Goal: Task Accomplishment & Management: Manage account settings

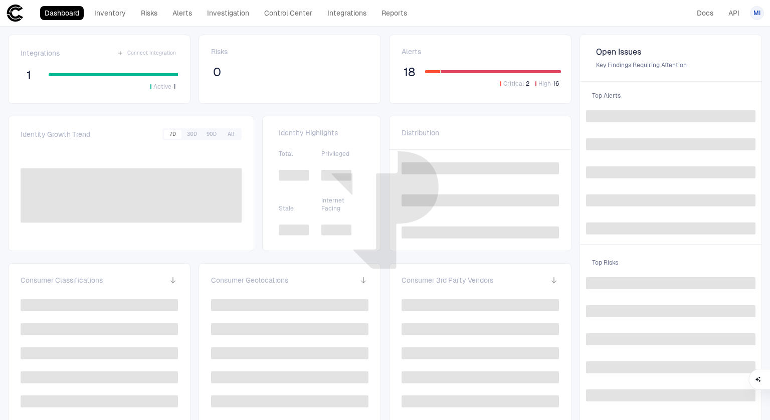
click at [755, 5] on div "MI" at bounding box center [757, 13] width 14 height 18
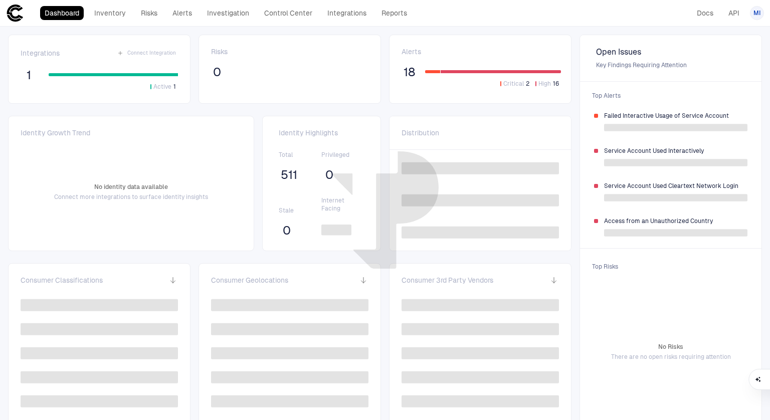
click at [756, 13] on span "MI" at bounding box center [756, 13] width 7 height 8
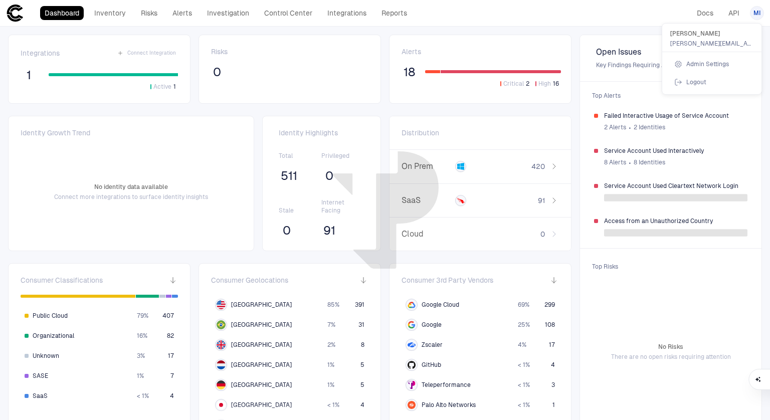
click at [696, 62] on span "Admin Settings" at bounding box center [707, 64] width 43 height 8
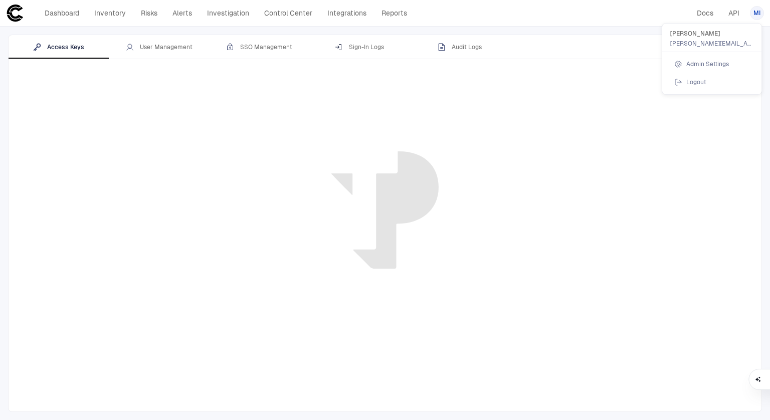
click at [161, 45] on div at bounding box center [385, 210] width 770 height 420
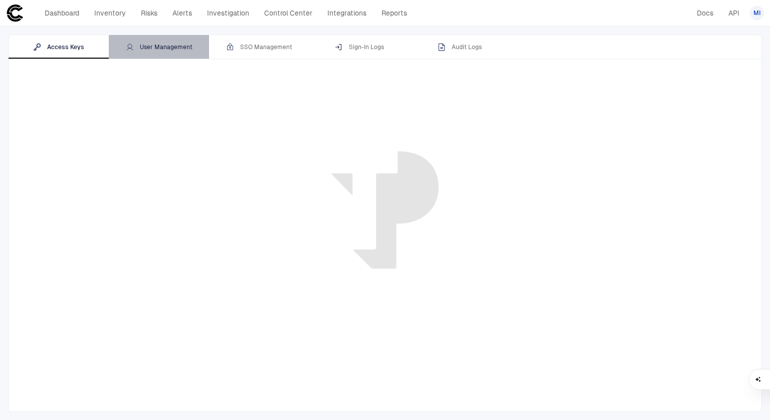
click at [160, 48] on div "User Management" at bounding box center [159, 47] width 67 height 8
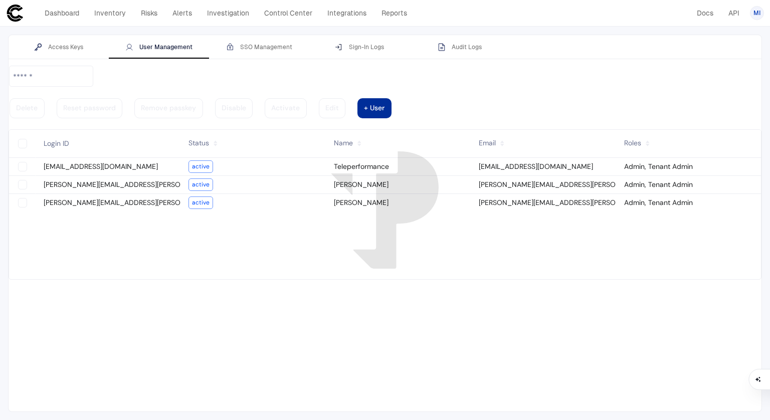
click at [384, 106] on div at bounding box center [374, 108] width 21 height 5
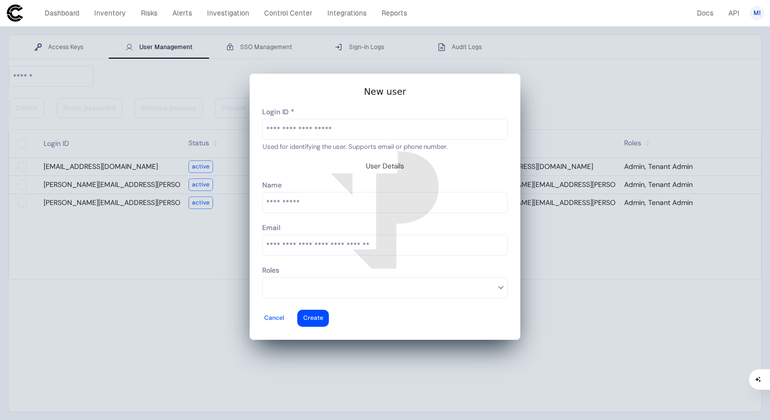
click at [337, 137] on input "text" at bounding box center [385, 129] width 245 height 20
type input "**********"
type vaadin-text-field "[PERSON_NAME][EMAIL_ADDRESS][PERSON_NAME][DOMAIN_NAME]"
type descope-text-field "[PERSON_NAME][EMAIL_ADDRESS][PERSON_NAME][DOMAIN_NAME]"
click at [289, 202] on input "text" at bounding box center [385, 202] width 245 height 20
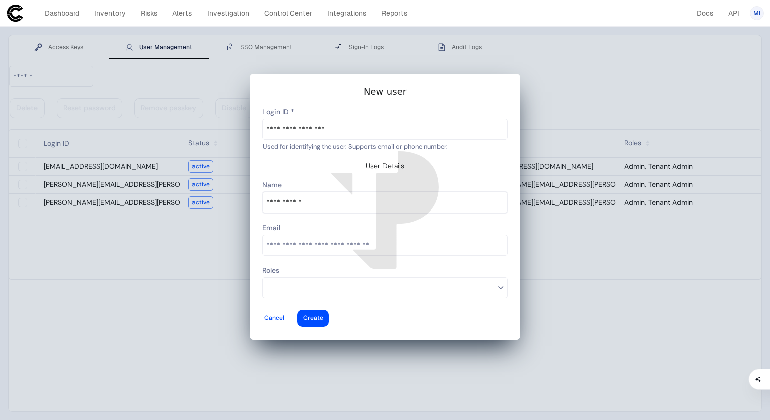
type input "**********"
type vaadin-text-field "[PERSON_NAME]"
type descope-text-field "[PERSON_NAME]"
type input "**********"
type vaadin-email-field "[PERSON_NAME][EMAIL_ADDRESS][PERSON_NAME][DOMAIN_NAME]"
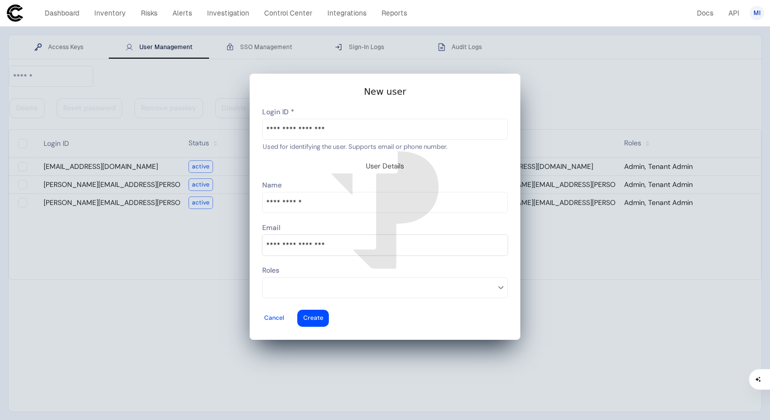
type descope-email-field "[PERSON_NAME][EMAIL_ADDRESS][PERSON_NAME][DOMAIN_NAME]"
click at [300, 281] on input at bounding box center [380, 287] width 228 height 13
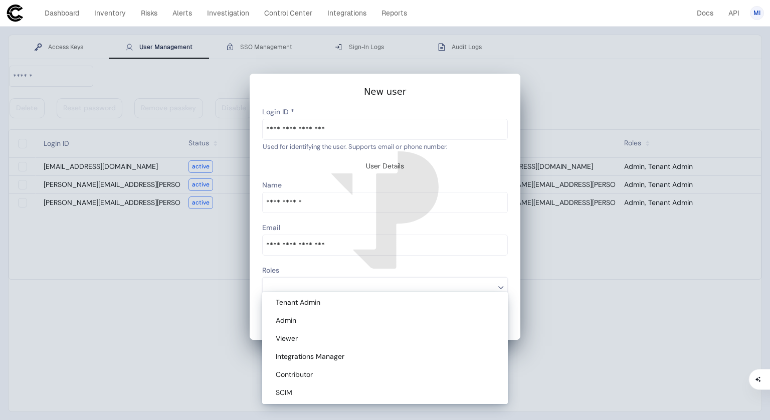
click at [291, 305] on span "Tenant Admin" at bounding box center [298, 302] width 45 height 9
click at [291, 319] on span "Admin" at bounding box center [286, 320] width 21 height 9
type descope-multi-select-combo-box "Tenant Admin,Admin"
click at [469, 265] on div "Roles" at bounding box center [385, 271] width 246 height 13
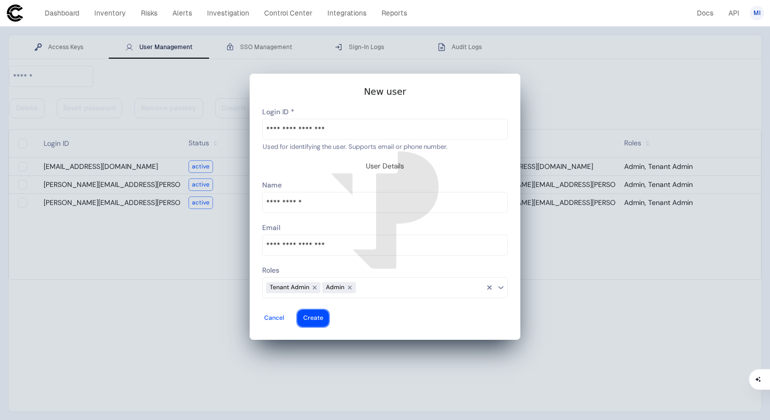
click at [323, 316] on div at bounding box center [313, 318] width 20 height 4
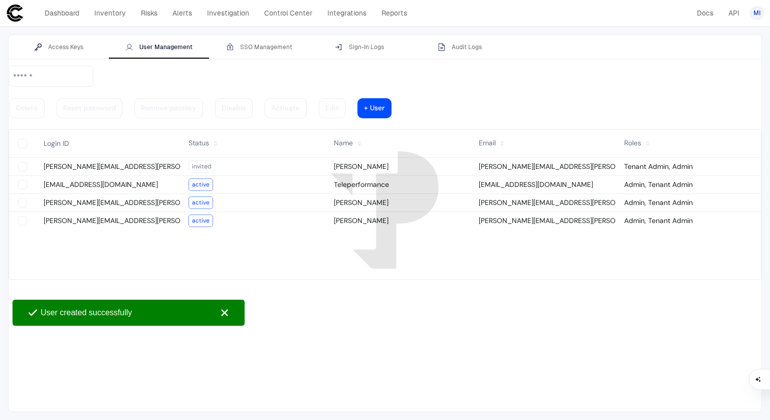
type vaadin-text-field "on"
type descope-checkbox "true"
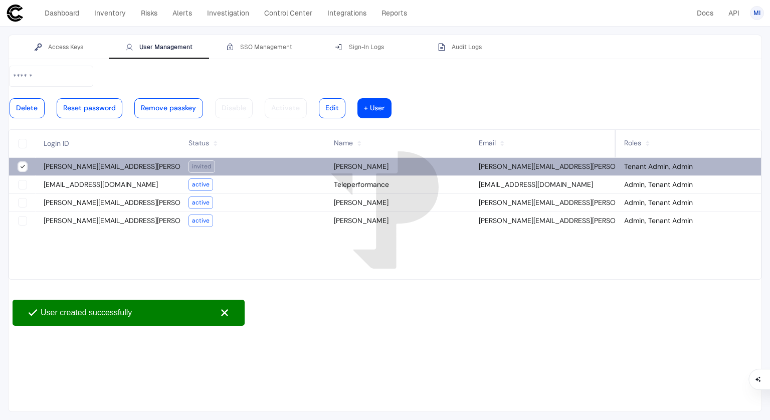
type descope-boolean-field-internal "true"
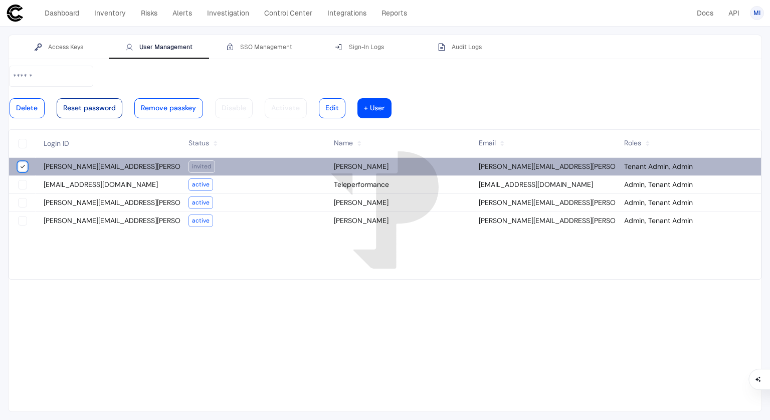
click at [116, 106] on div at bounding box center [89, 108] width 53 height 5
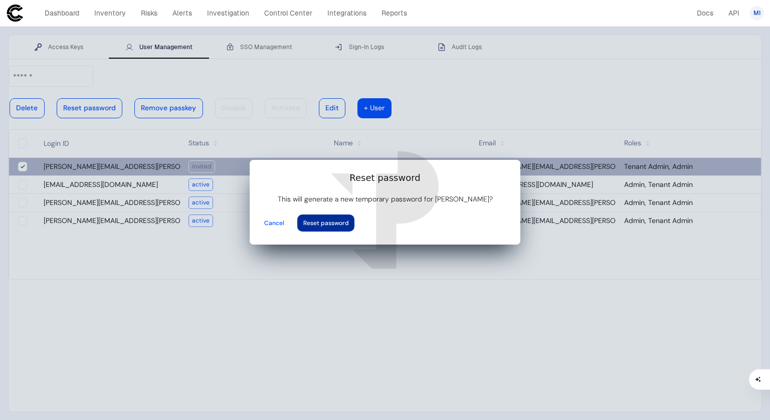
click at [354, 214] on vaadin-button "Reset password" at bounding box center [325, 222] width 57 height 17
type input "**********"
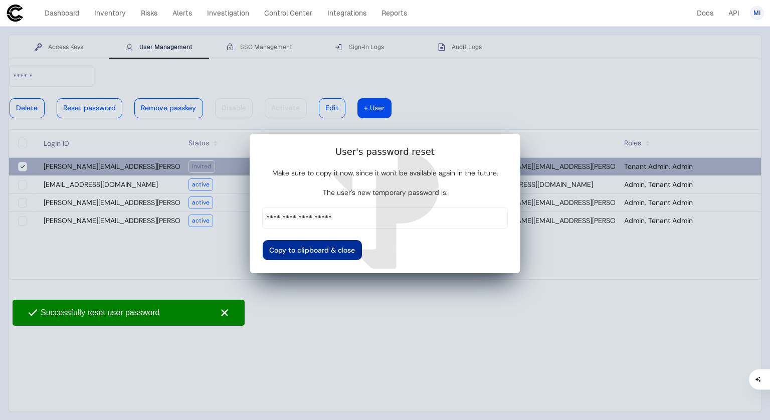
click at [355, 248] on div at bounding box center [312, 250] width 86 height 5
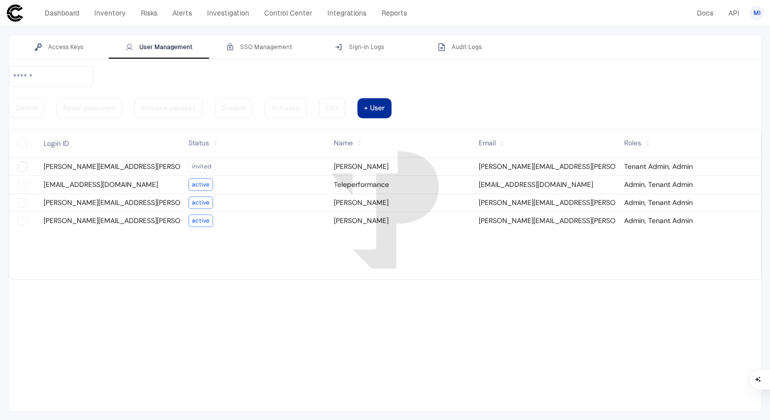
click at [391, 98] on vaadin-button "+ User" at bounding box center [374, 108] width 34 height 20
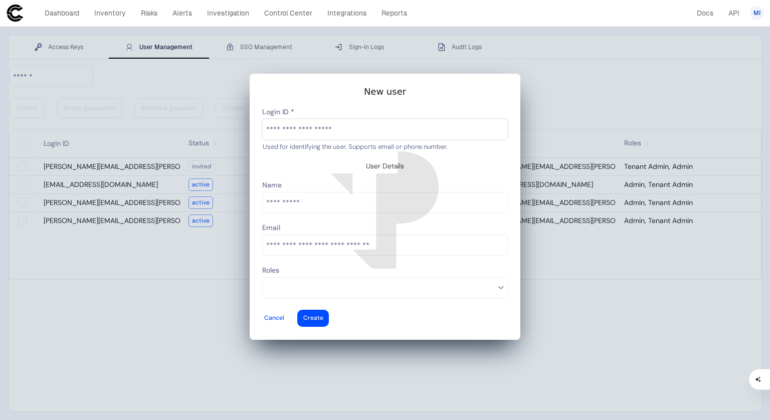
click at [334, 136] on input "text" at bounding box center [385, 129] width 245 height 20
click at [318, 139] on input "text" at bounding box center [385, 129] width 245 height 20
paste input "**********"
type input "**********"
type vaadin-text-field "[EMAIL_ADDRESS][DOMAIN_NAME]"
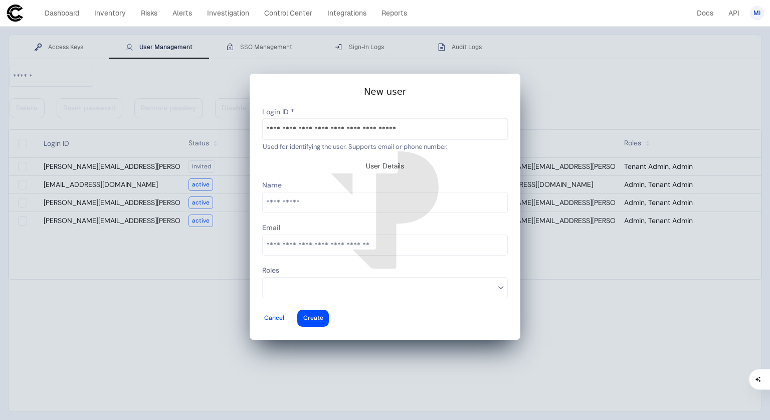
type descope-text-field "[EMAIL_ADDRESS][DOMAIN_NAME]"
click at [296, 203] on input "text" at bounding box center [385, 202] width 245 height 20
type input "**********"
type vaadin-text-field "[PERSON_NAME]"
type descope-text-field "[PERSON_NAME]"
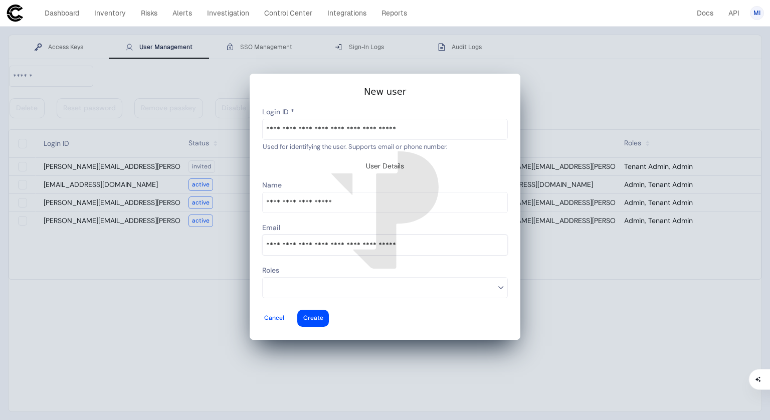
type input "**********"
type vaadin-email-field "[EMAIL_ADDRESS][DOMAIN_NAME]"
type descope-email-field "[EMAIL_ADDRESS][DOMAIN_NAME]"
click at [313, 281] on input at bounding box center [380, 287] width 228 height 13
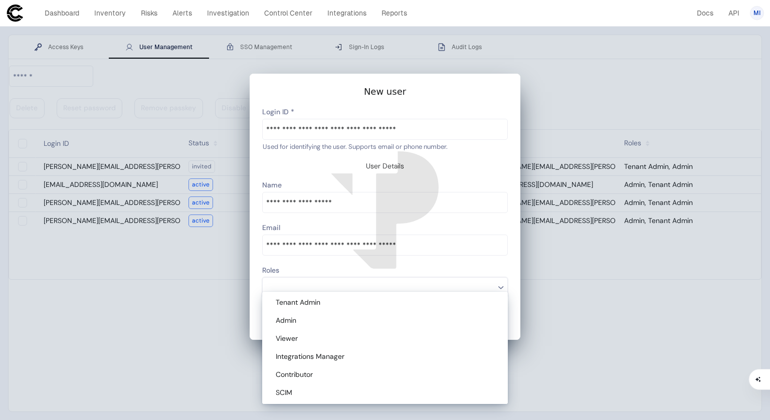
click at [303, 322] on div "Admin" at bounding box center [387, 320] width 222 height 9
click at [311, 299] on span "Tenant Admin" at bounding box center [298, 302] width 45 height 9
type descope-multi-select-combo-box "Admin,Tenant Admin"
click at [443, 250] on input "**********" at bounding box center [385, 245] width 245 height 20
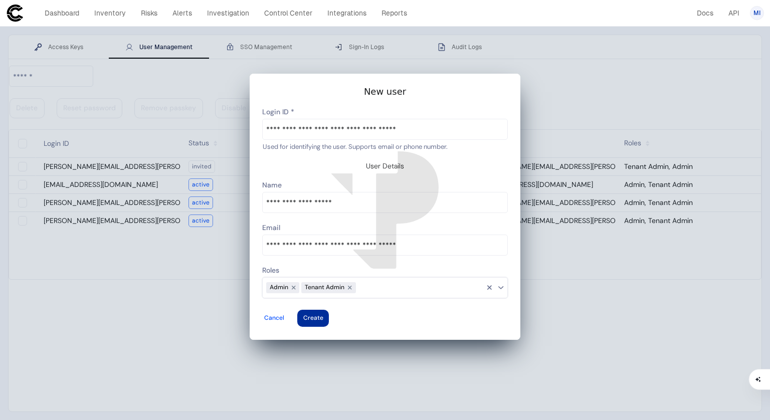
click at [329, 310] on vaadin-button "Create" at bounding box center [313, 318] width 32 height 17
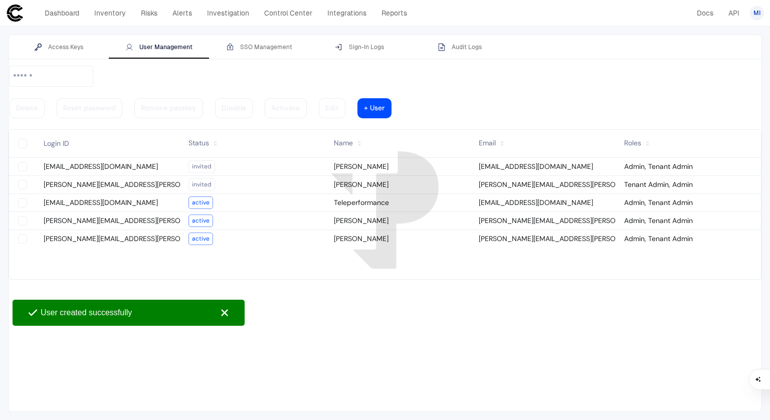
type descope-checkbox "true"
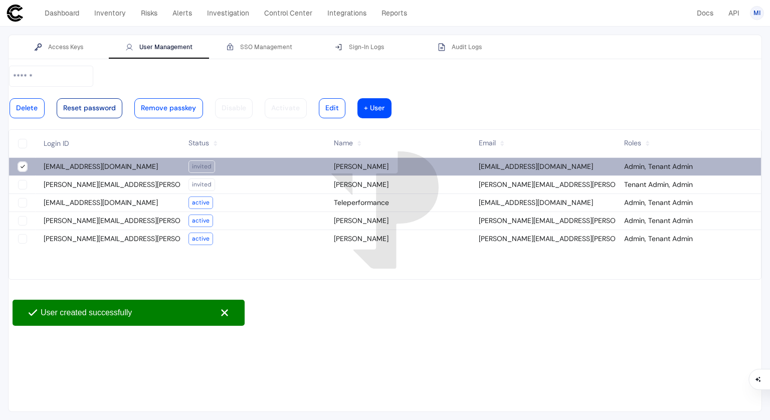
type descope-boolean-field-internal "true"
click at [116, 106] on div at bounding box center [89, 108] width 53 height 5
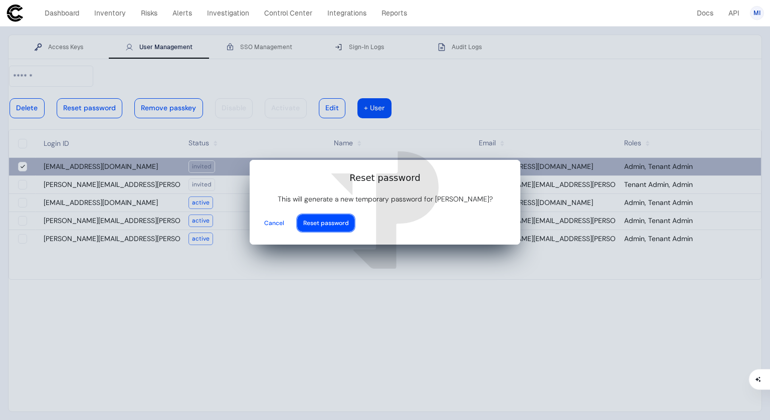
click at [349, 221] on div at bounding box center [326, 223] width 46 height 4
type input "**********"
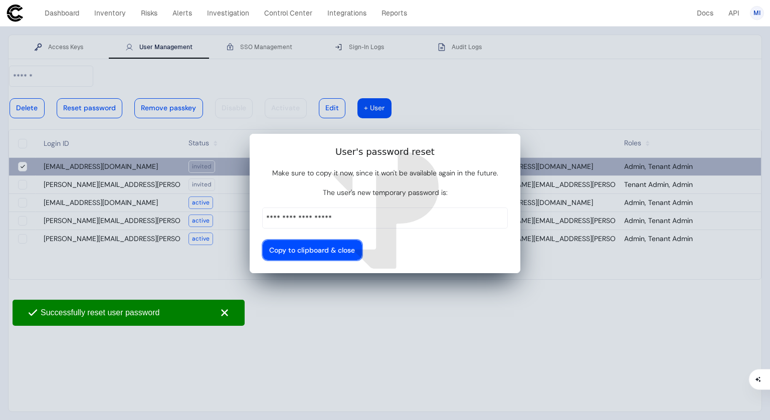
click at [362, 240] on vaadin-button "Copy to clipboard & close" at bounding box center [312, 250] width 99 height 20
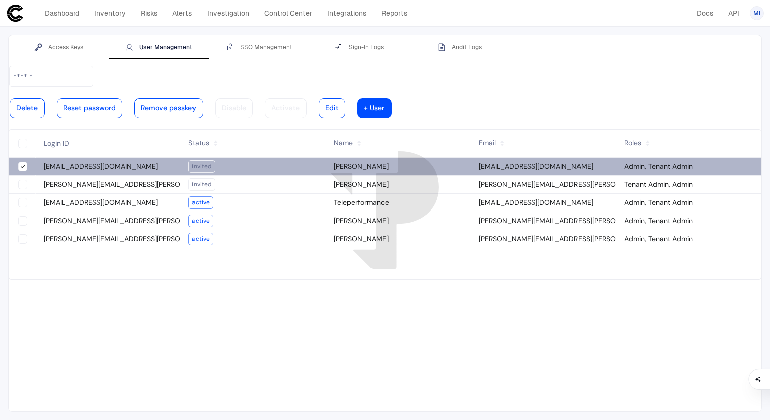
click at [493, 160] on vaadin-grid-cell-content "[EMAIL_ADDRESS][DOMAIN_NAME]" at bounding box center [543, 167] width 145 height 14
click at [338, 8] on link "Integrations" at bounding box center [347, 13] width 48 height 14
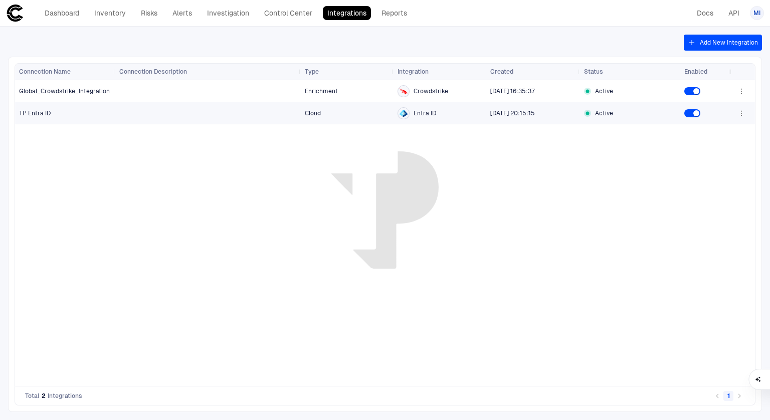
click at [742, 118] on button "button" at bounding box center [741, 113] width 16 height 16
click at [501, 181] on div at bounding box center [385, 210] width 770 height 420
click at [595, 116] on span "Active" at bounding box center [604, 113] width 18 height 8
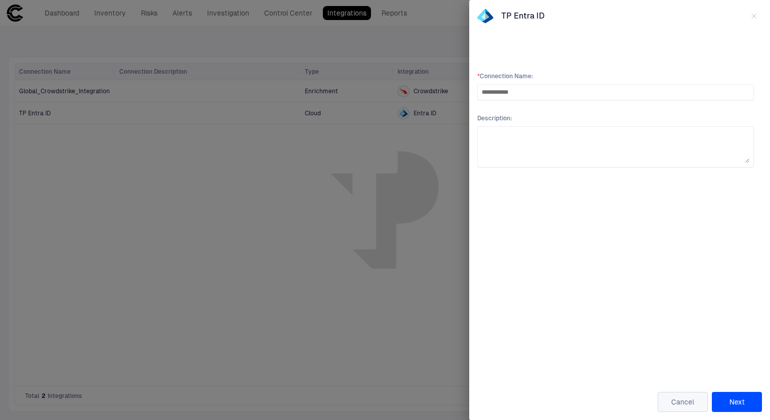
click at [678, 399] on button "Cancel" at bounding box center [682, 402] width 50 height 20
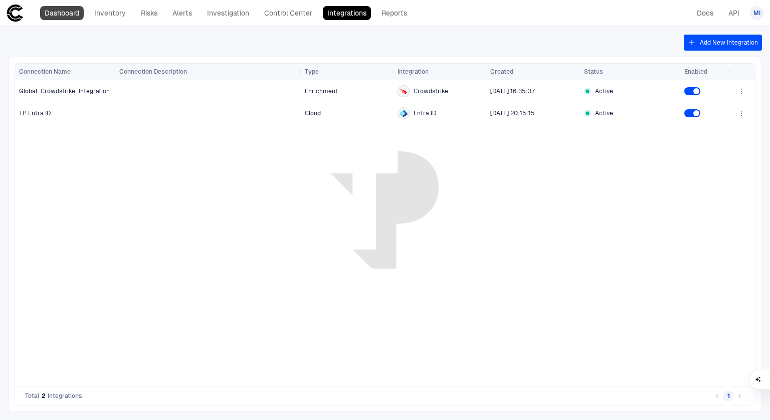
click at [68, 16] on link "Dashboard" at bounding box center [62, 13] width 44 height 14
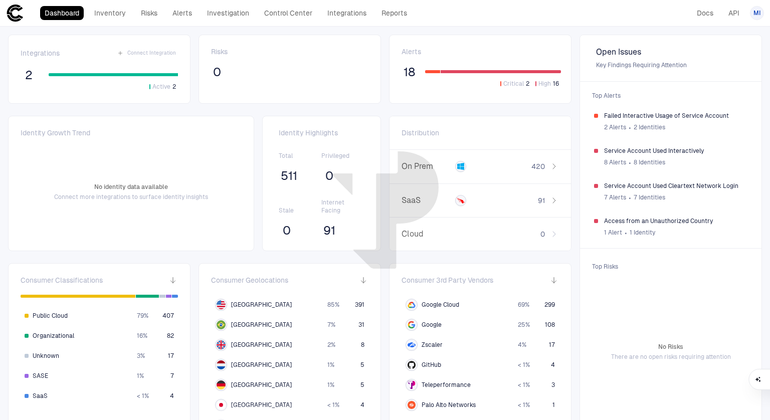
click at [571, 219] on div "Integrations Connect Integration 2 Active 2 Risks 0 Alerts 18 Critical 2 High 1…" at bounding box center [385, 328] width 770 height 603
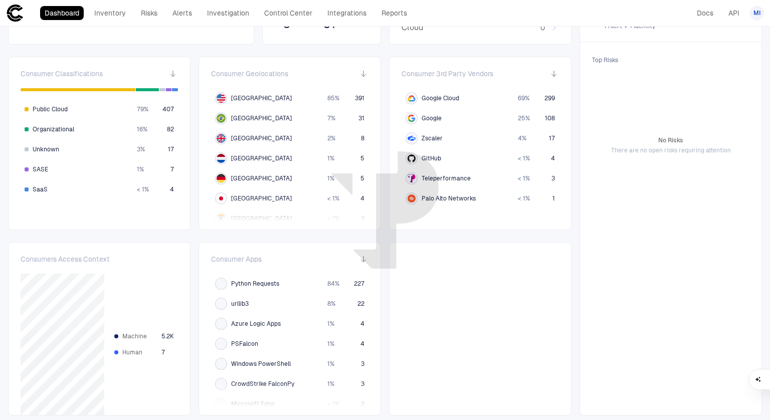
scroll to position [209, 0]
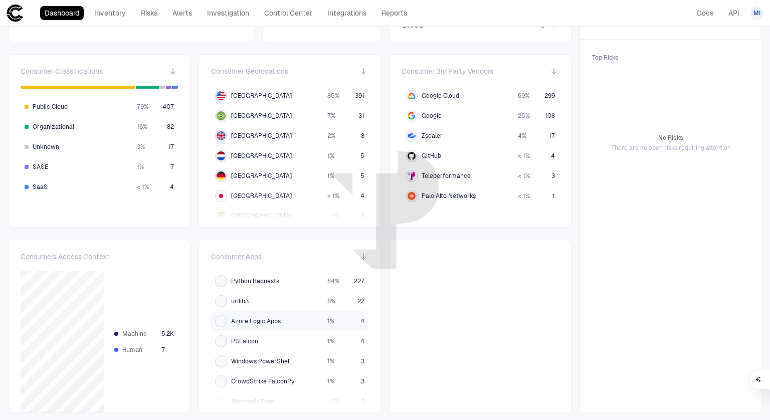
click at [253, 323] on span "Azure Logic Apps" at bounding box center [256, 321] width 50 height 8
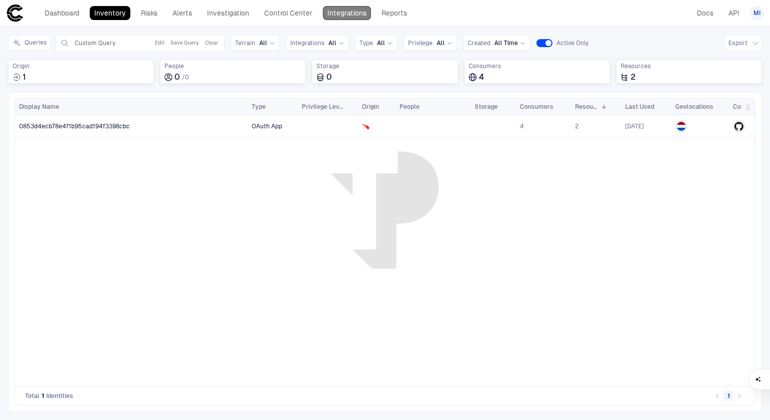
click at [338, 15] on link "Integrations" at bounding box center [347, 13] width 48 height 14
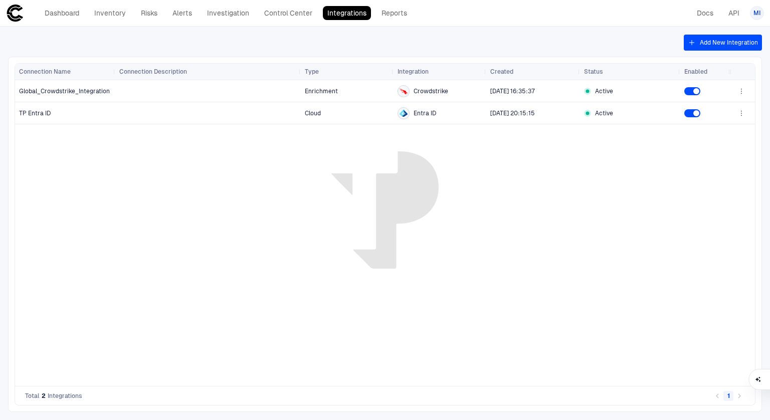
click at [740, 48] on button "Add New Integration" at bounding box center [722, 43] width 78 height 16
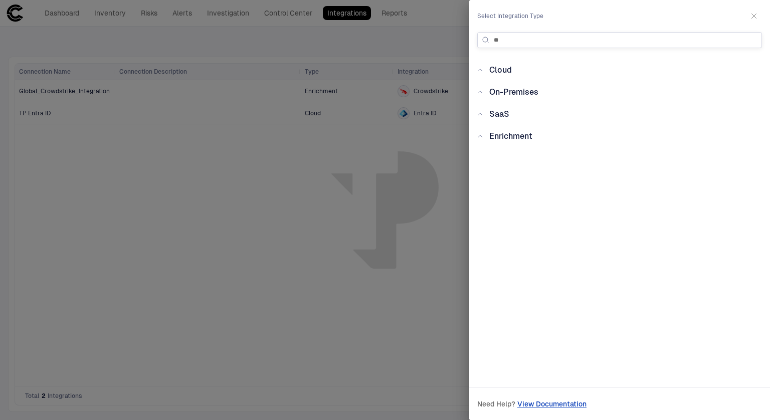
type input "*"
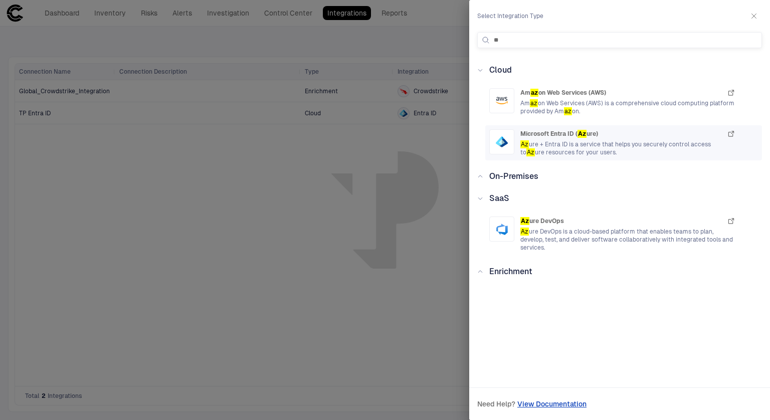
type input "**"
click at [543, 141] on span "Az ure + Entra ID is a service that helps you securely control access to Az ure…" at bounding box center [627, 148] width 215 height 16
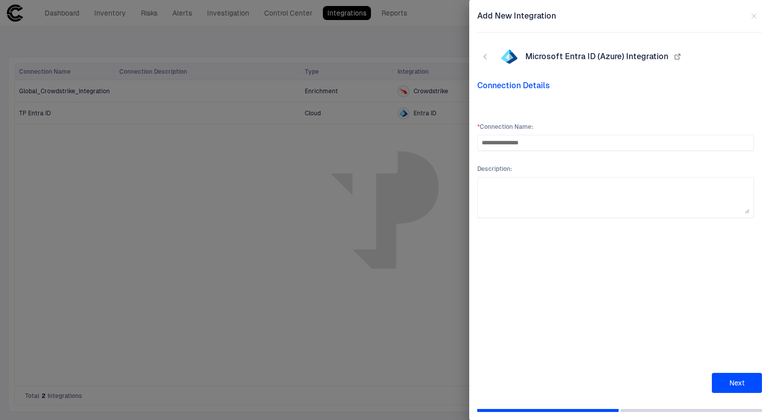
type input "**********"
click at [736, 380] on button "Next" at bounding box center [737, 383] width 50 height 20
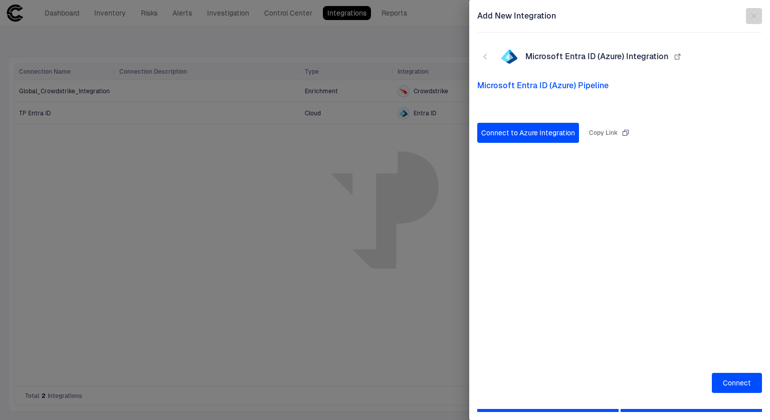
click at [753, 17] on icon "button" at bounding box center [754, 16] width 5 height 5
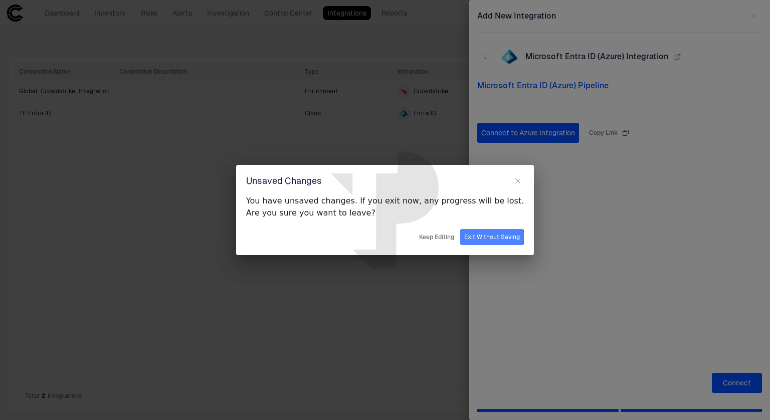
click at [463, 237] on button "Exit Without Saving" at bounding box center [492, 237] width 64 height 16
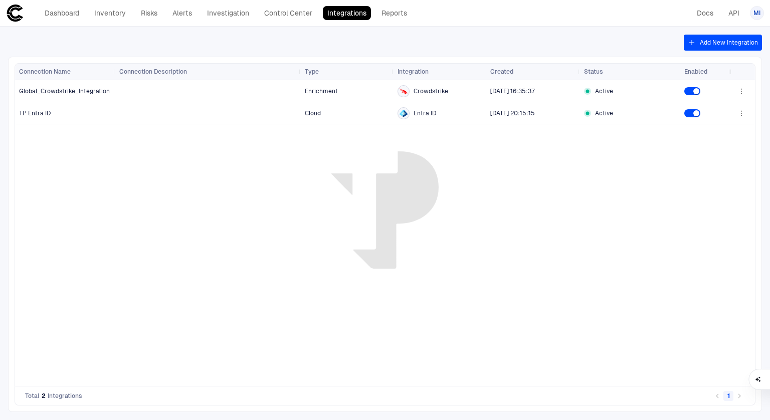
click at [712, 45] on button "Add New Integration" at bounding box center [722, 43] width 78 height 16
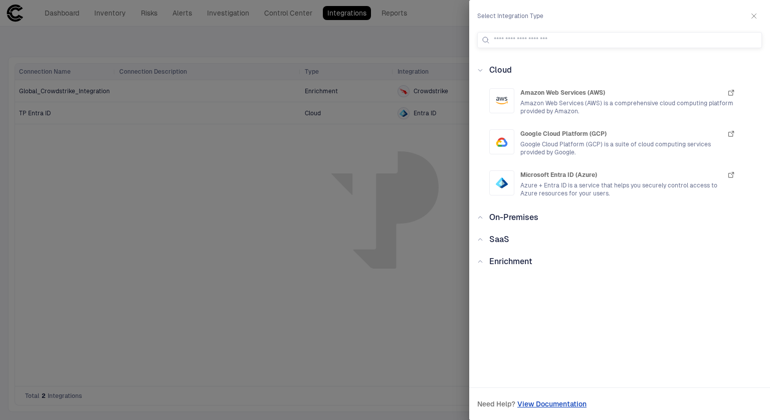
click at [481, 240] on icon at bounding box center [480, 240] width 6 height 6
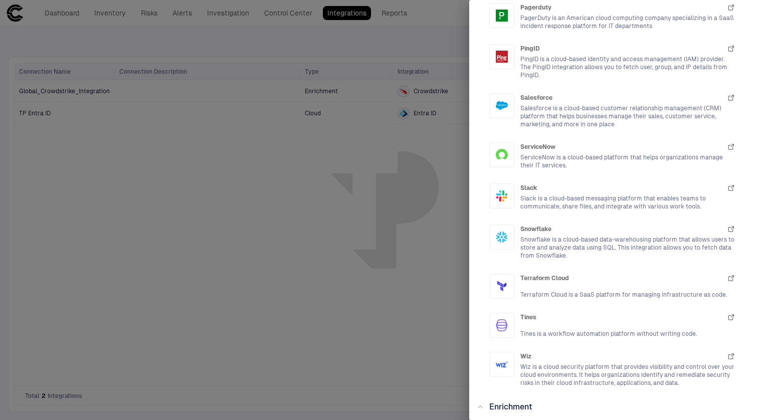
scroll to position [1268, 0]
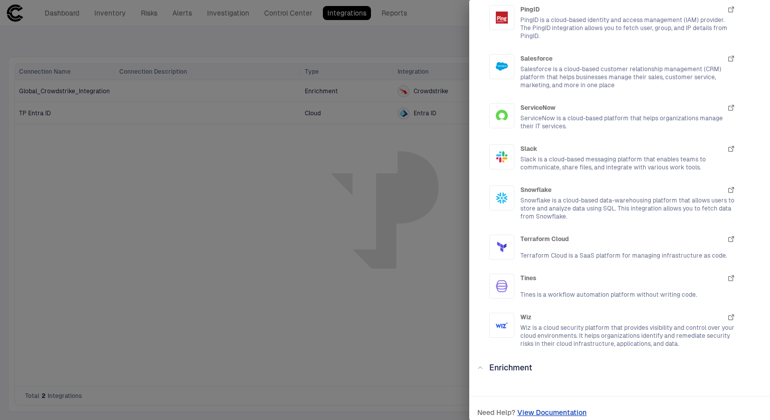
click at [504, 363] on span "Enrichment" at bounding box center [510, 368] width 43 height 10
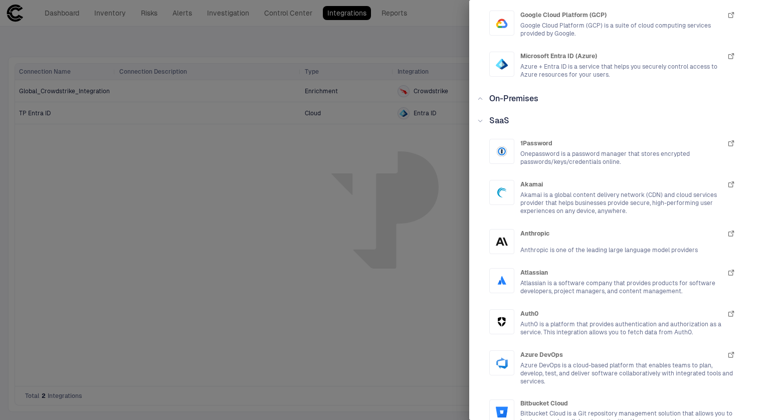
scroll to position [0, 0]
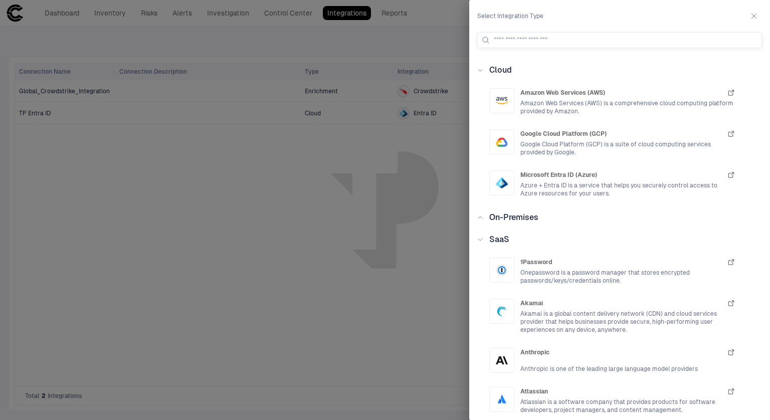
click at [519, 218] on span "On-Premises" at bounding box center [513, 217] width 49 height 10
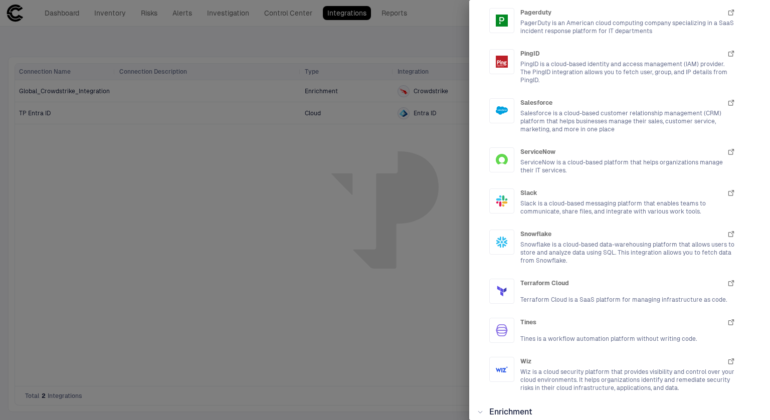
scroll to position [1483, 0]
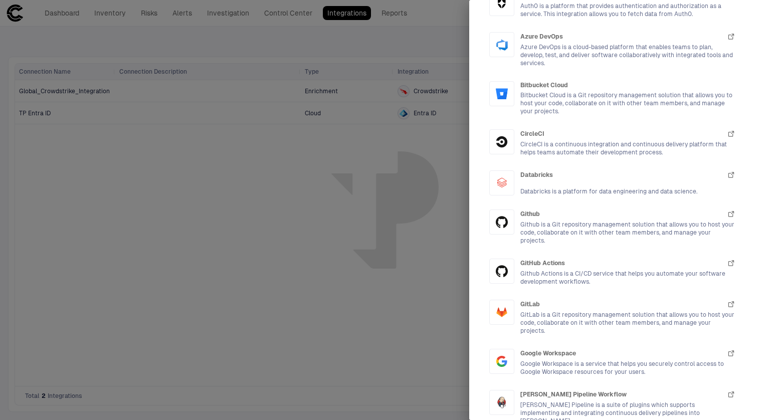
scroll to position [648, 0]
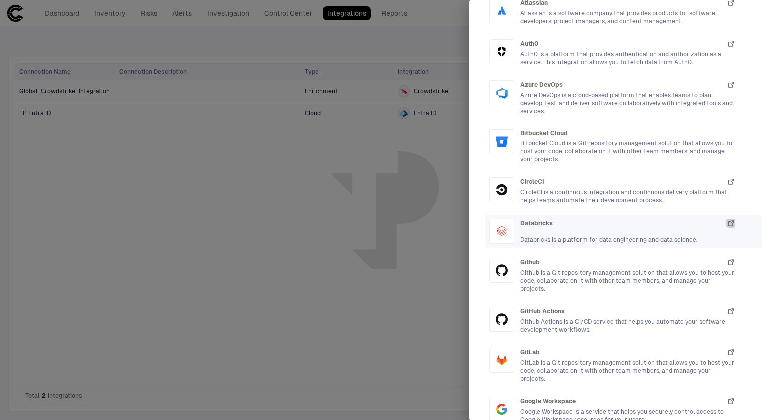
click at [415, 232] on div at bounding box center [385, 210] width 770 height 420
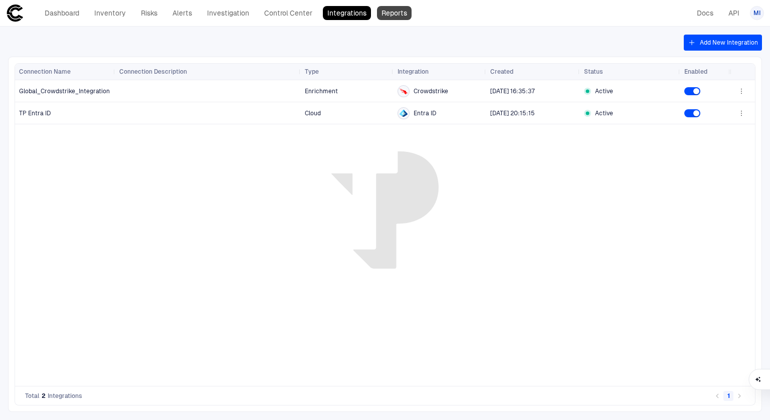
click at [393, 12] on link "Reports" at bounding box center [394, 13] width 35 height 14
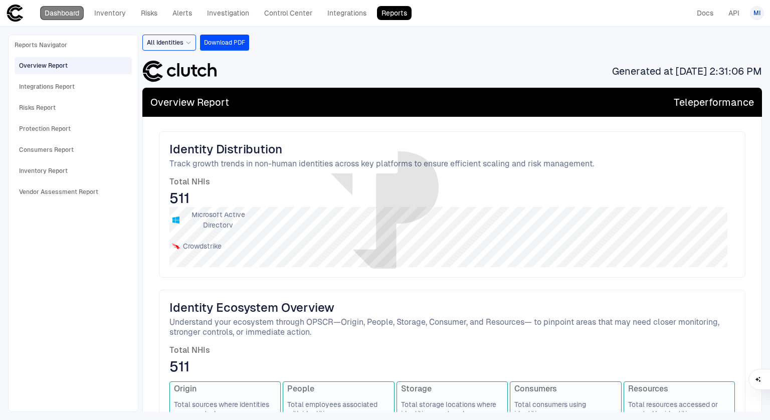
click at [72, 9] on link "Dashboard" at bounding box center [62, 13] width 44 height 14
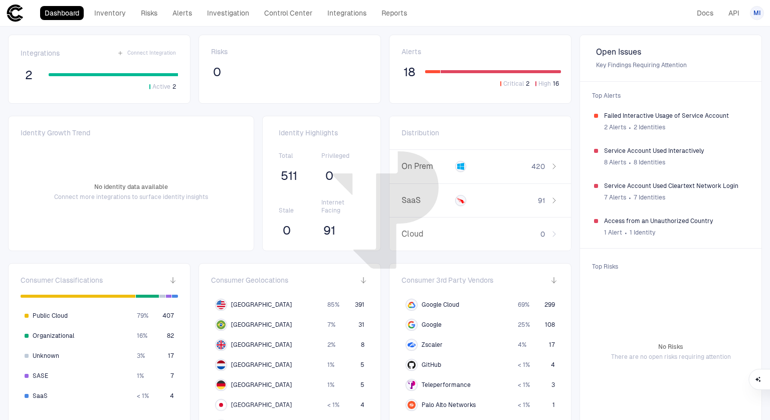
click at [323, 231] on span "91" at bounding box center [329, 230] width 12 height 15
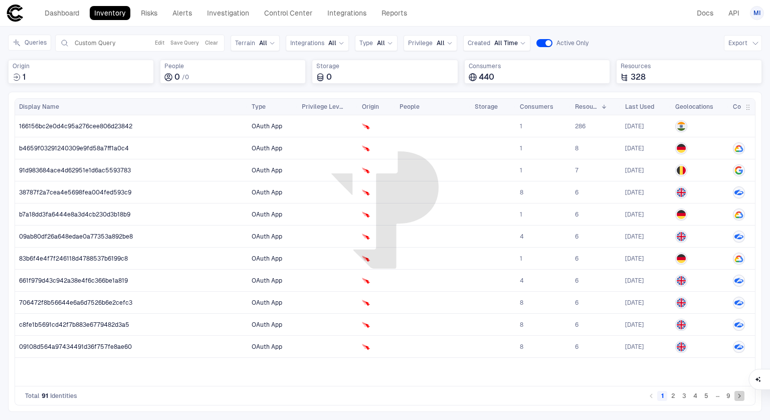
click at [740, 395] on icon "Go to next page" at bounding box center [739, 395] width 9 height 9
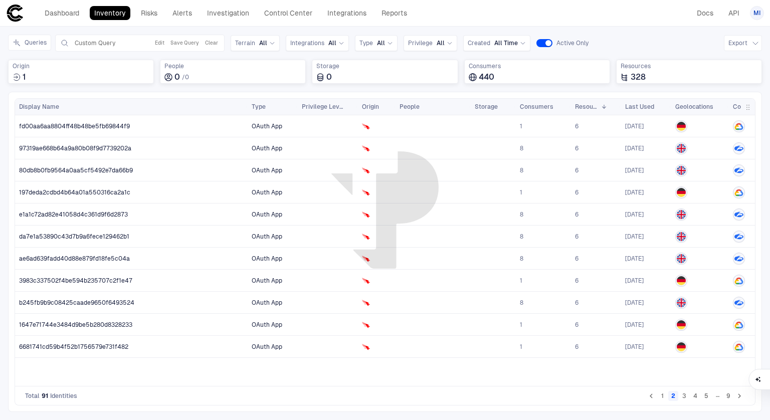
click at [740, 395] on icon "Go to next page" at bounding box center [739, 395] width 9 height 9
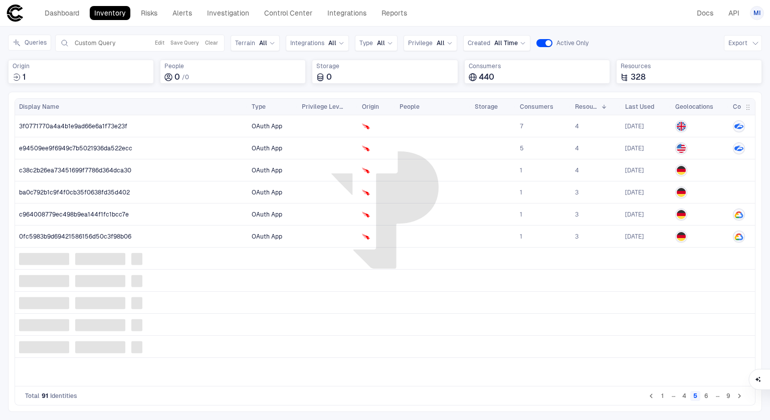
click at [740, 395] on icon "Go to next page" at bounding box center [739, 395] width 9 height 9
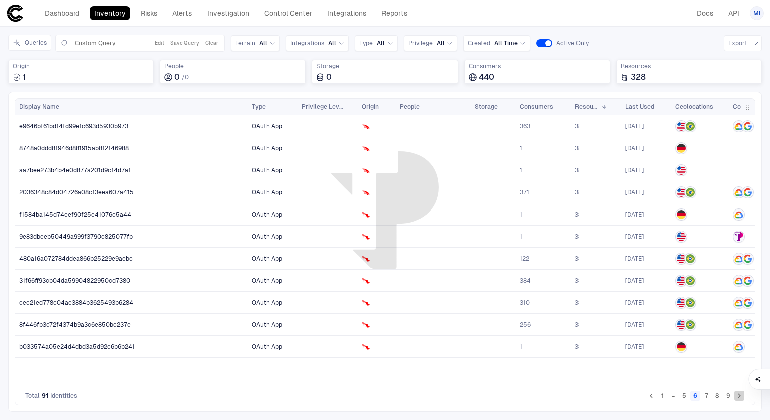
click at [740, 395] on icon "Go to next page" at bounding box center [739, 395] width 9 height 9
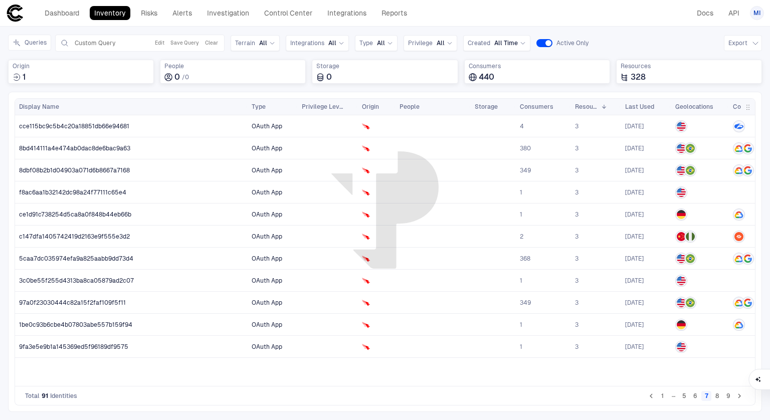
click at [740, 395] on icon "Go to next page" at bounding box center [739, 395] width 9 height 9
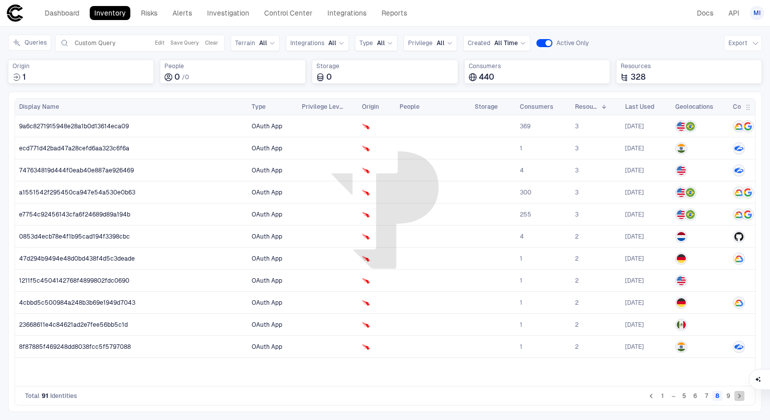
click at [740, 395] on icon "Go to next page" at bounding box center [739, 395] width 9 height 9
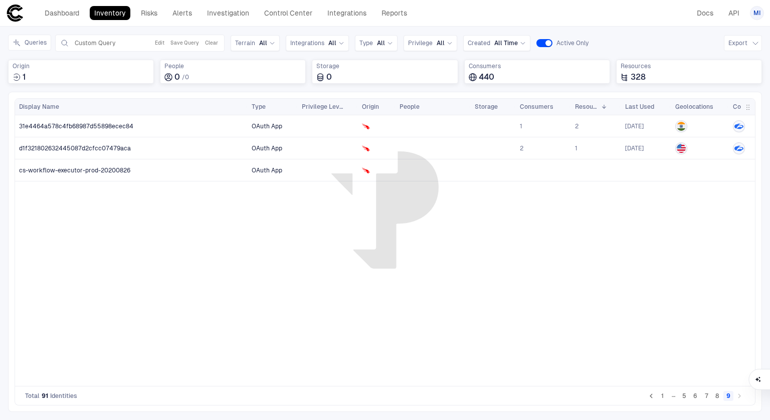
click at [663, 396] on button "1" at bounding box center [662, 396] width 10 height 10
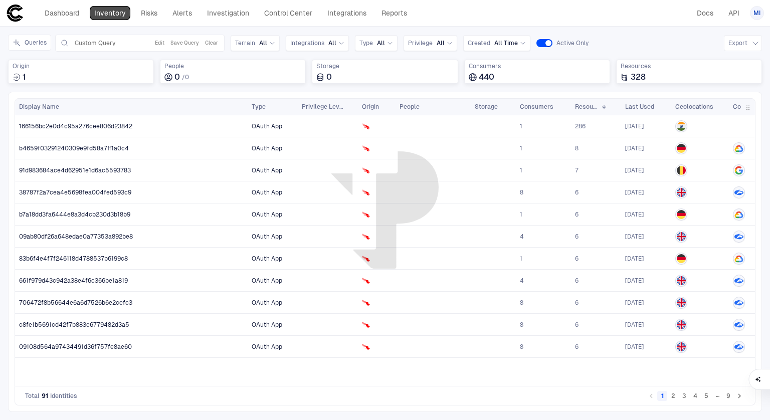
click at [114, 9] on link "Inventory" at bounding box center [110, 13] width 41 height 14
click at [211, 44] on button "Clear" at bounding box center [211, 43] width 17 height 12
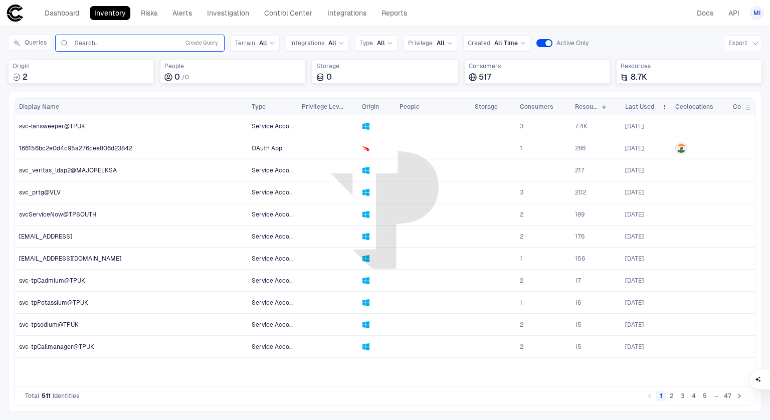
click at [643, 106] on span "Last Used" at bounding box center [639, 107] width 29 height 8
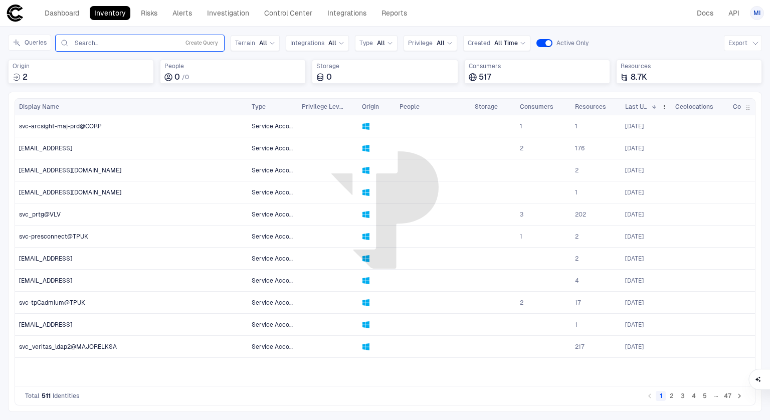
click at [643, 106] on span "Last Used" at bounding box center [636, 107] width 22 height 8
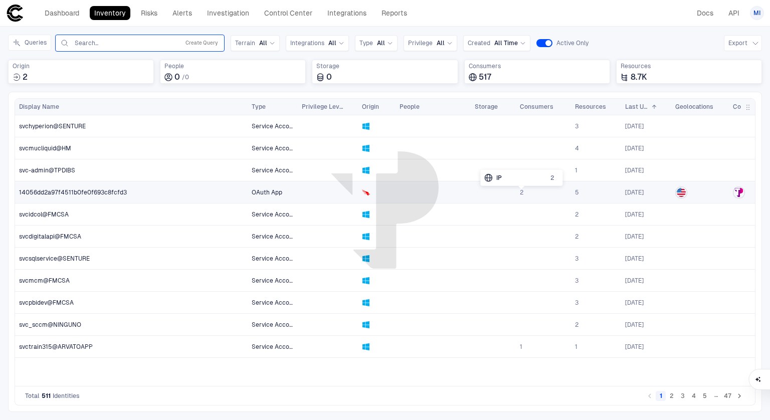
click at [522, 192] on span "2" at bounding box center [522, 192] width 4 height 8
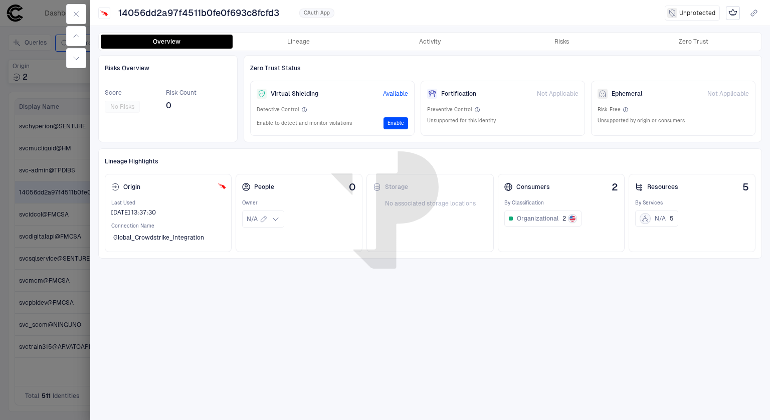
click at [86, 18] on div at bounding box center [76, 36] width 28 height 72
click at [78, 17] on icon "button" at bounding box center [76, 14] width 8 height 8
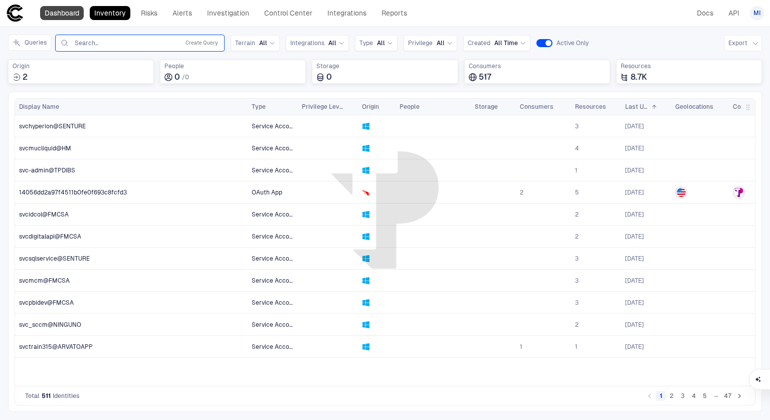
click at [67, 12] on link "Dashboard" at bounding box center [62, 13] width 44 height 14
